Goal: Transaction & Acquisition: Purchase product/service

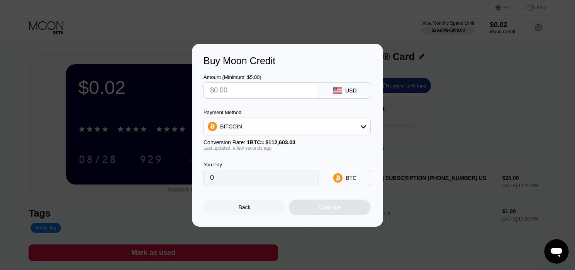
click at [462, 91] on div "Buy Moon Credit Amount (Minimum: $5.00) USD Payment Method BITCOIN Conversion R…" at bounding box center [287, 135] width 575 height 183
click at [256, 211] on div "Back" at bounding box center [245, 206] width 82 height 15
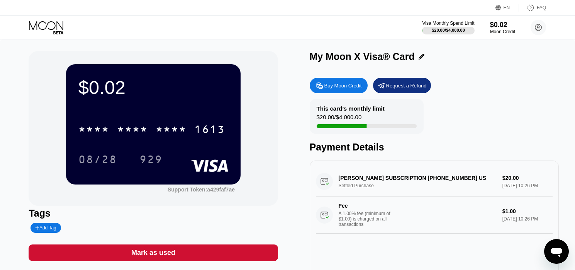
click at [348, 110] on div "This card’s monthly limit" at bounding box center [351, 108] width 68 height 7
click at [41, 31] on icon at bounding box center [47, 28] width 36 height 14
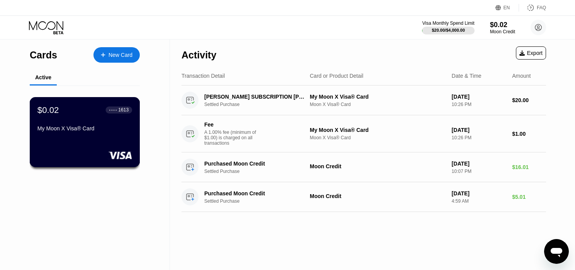
click at [100, 124] on div "$0.02 ● ● ● ● 1613 My Moon X Visa® Card" at bounding box center [84, 120] width 95 height 30
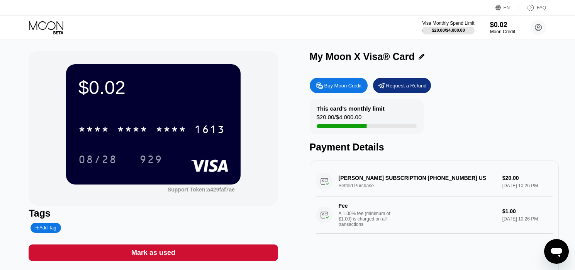
click at [357, 89] on div "Buy Moon Credit" at bounding box center [342, 85] width 37 height 7
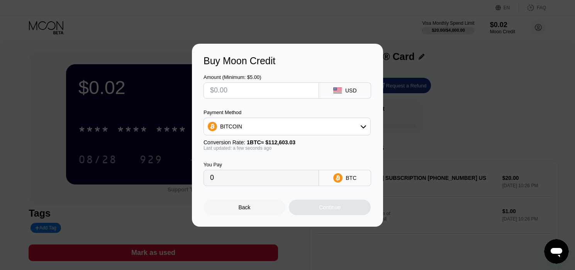
click at [287, 90] on input "text" at bounding box center [261, 90] width 102 height 15
type input "$30"
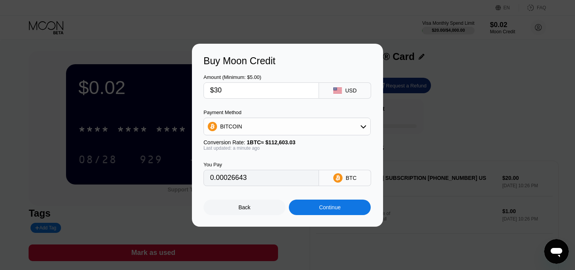
type input "0.00026643"
type input "$30"
click at [315, 207] on div "Continue" at bounding box center [330, 206] width 82 height 15
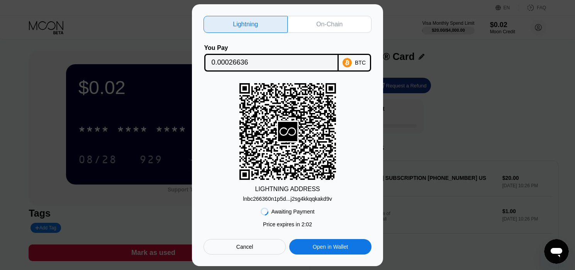
click at [341, 28] on div "On-Chain" at bounding box center [330, 24] width 84 height 17
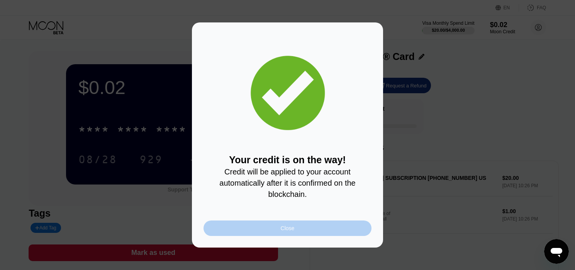
click at [320, 229] on div "Close" at bounding box center [288, 227] width 168 height 15
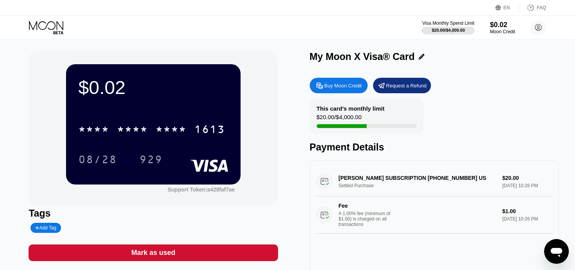
click at [445, 133] on div "This card’s monthly limit $20.00 / $4,000.00 Payment Details" at bounding box center [434, 126] width 249 height 54
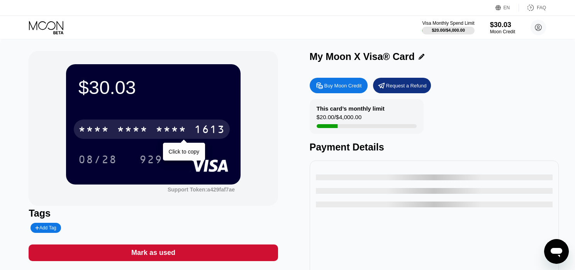
click at [181, 127] on div "* * * *" at bounding box center [171, 130] width 31 height 12
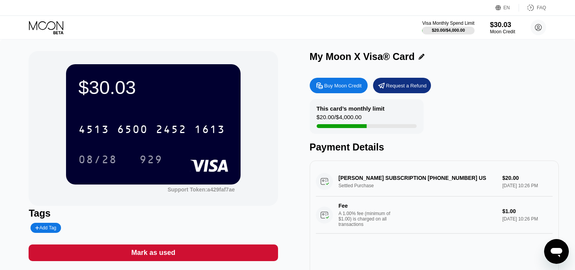
click at [454, 52] on div "My Moon X Visa® Card" at bounding box center [434, 56] width 249 height 11
click at [125, 25] on div "Visa Monthly Spend Limit $20.00 / $4,000.00 $30.03 Moon Credit dritaboun@outloo…" at bounding box center [287, 27] width 575 height 23
